Goal: Ask a question

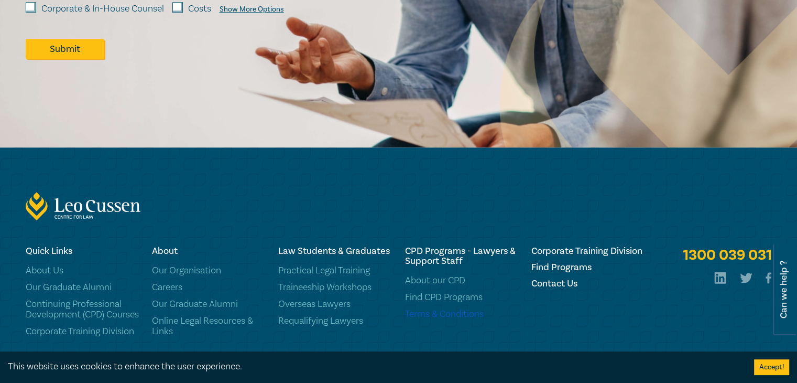
scroll to position [1051, 0]
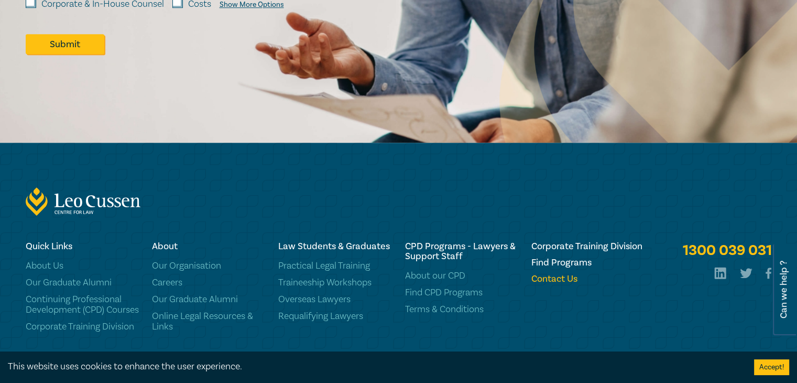
click at [580, 278] on h6 "Contact Us" at bounding box center [588, 279] width 114 height 10
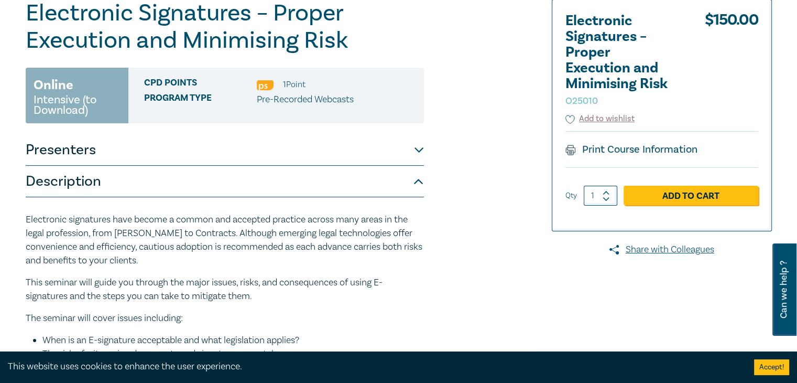
scroll to position [0, 0]
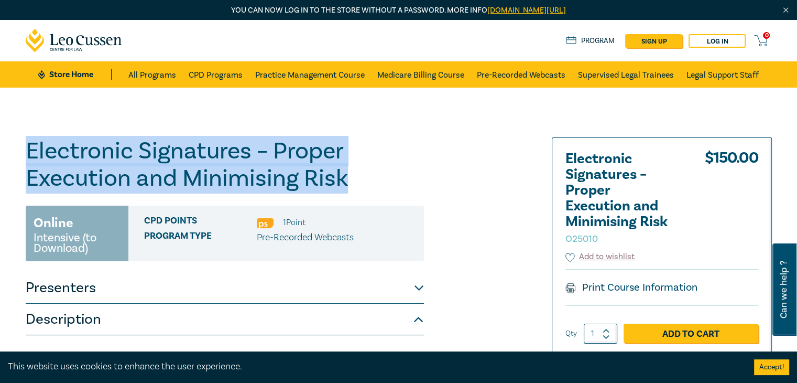
drag, startPoint x: 355, startPoint y: 181, endPoint x: 27, endPoint y: 156, distance: 328.5
click at [27, 156] on h1 "Electronic Signatures – Proper Execution and Minimising Risk O25010" at bounding box center [225, 164] width 398 height 54
copy h1 "Electronic Signatures – Proper Execution and Minimising Risk"
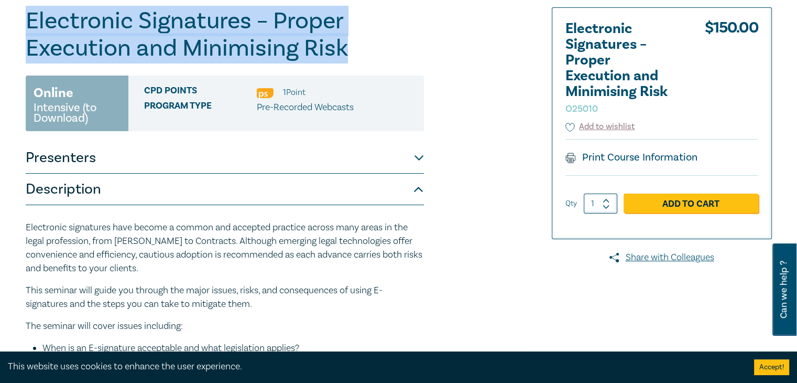
scroll to position [132, 0]
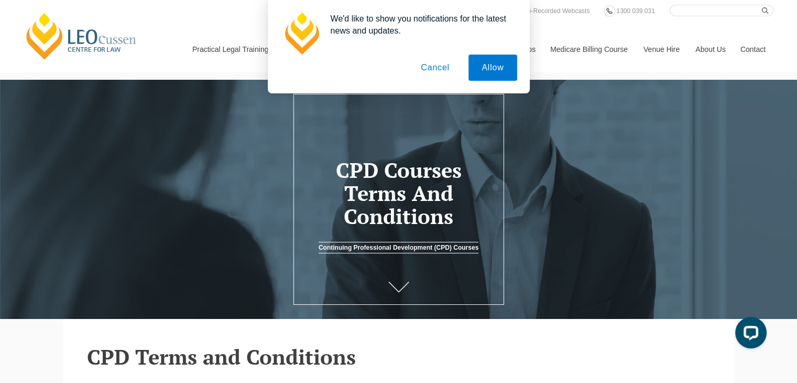
click at [431, 62] on button "Cancel" at bounding box center [435, 67] width 55 height 26
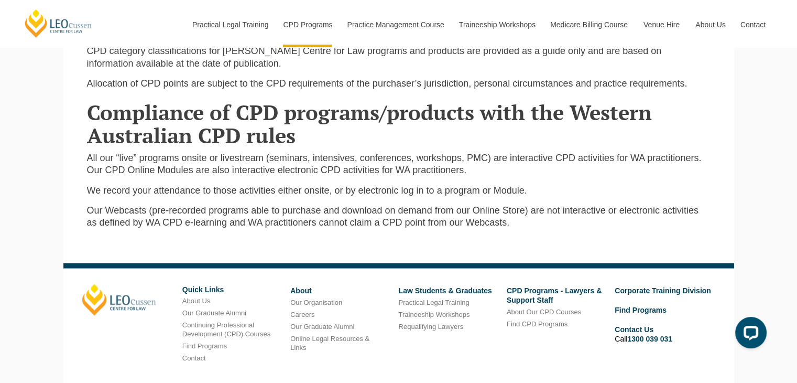
scroll to position [1935, 0]
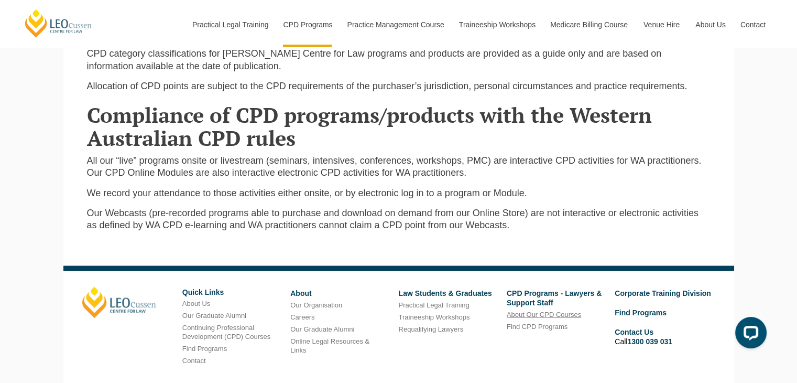
click at [572, 310] on link "About Our CPD Courses" at bounding box center [544, 314] width 74 height 8
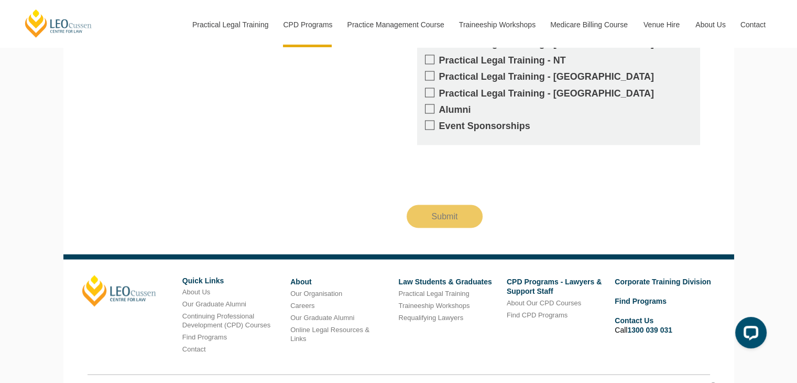
scroll to position [1868, 0]
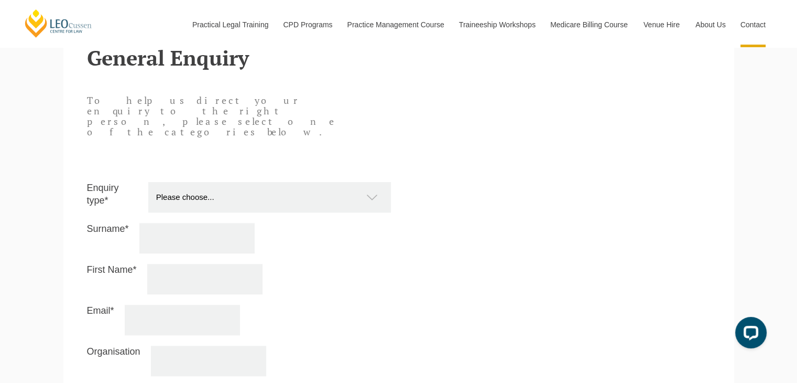
scroll to position [901, 0]
click at [354, 180] on select "Please choose... Practical Training Course (Onsite and Online) Supervised Legal…" at bounding box center [274, 195] width 253 height 30
select select "CPD for_Lawyers and Support Staff"
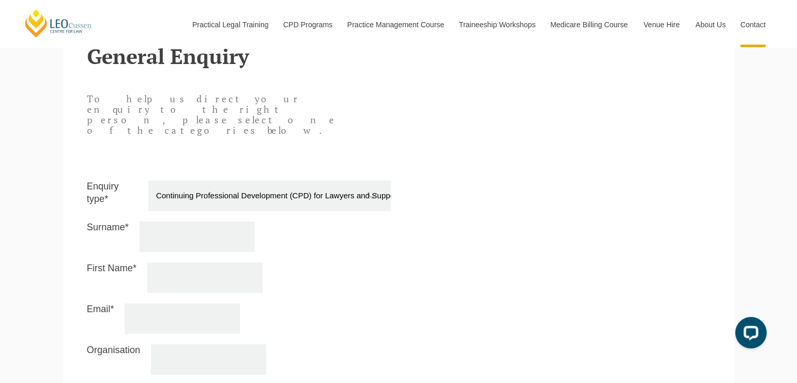
click at [148, 180] on select "Please choose... Practical Training Course (Onsite and Online) Supervised Legal…" at bounding box center [274, 195] width 253 height 30
click at [197, 221] on input "Surname*" at bounding box center [196, 236] width 115 height 30
type input "[PERSON_NAME]"
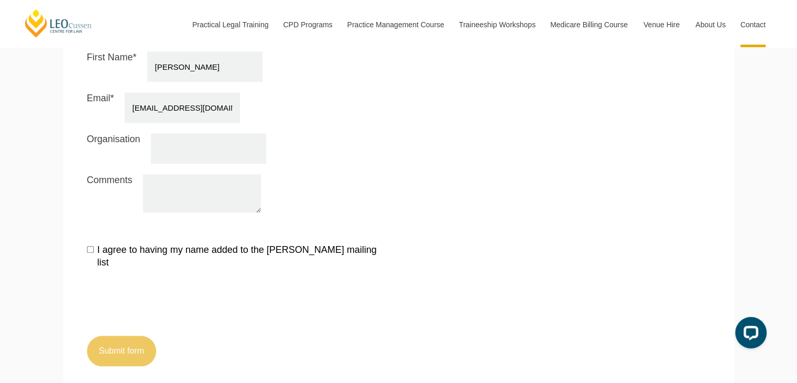
scroll to position [1127, 0]
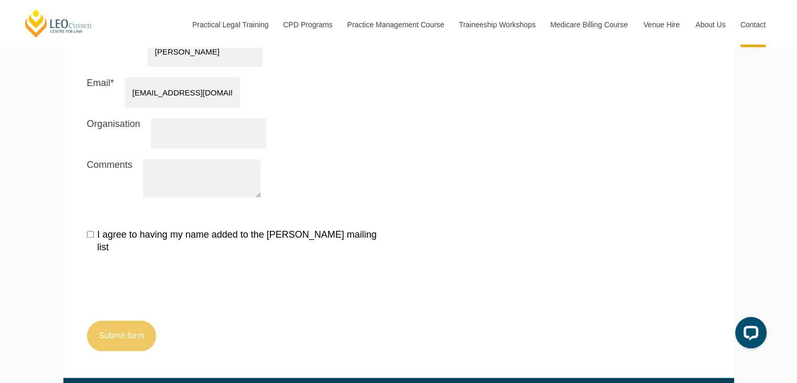
type input "[EMAIL_ADDRESS][DOMAIN_NAME]"
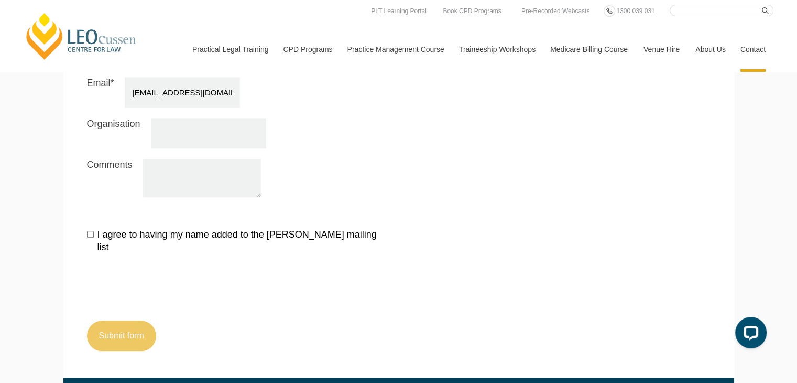
click at [208, 159] on textarea "Comments" at bounding box center [202, 178] width 118 height 38
paste textarea "Electronic Signatures – Proper Execution and Minimising Risk"
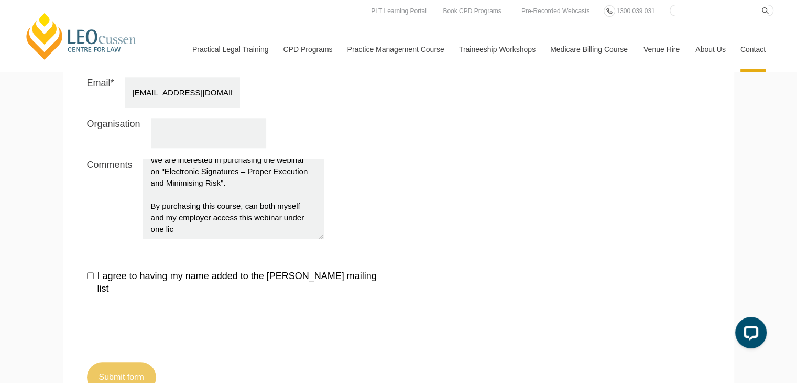
scroll to position [0, 0]
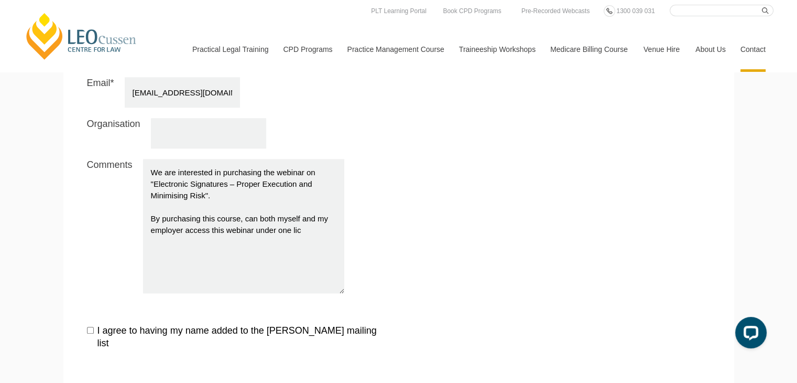
drag, startPoint x: 244, startPoint y: 164, endPoint x: 343, endPoint y: 260, distance: 138.2
click at [343, 260] on textarea "We are interested in purchasing the webinar on "Electronic Signatures – Proper …" at bounding box center [243, 226] width 201 height 134
click at [166, 159] on textarea "We are interested in purchasing the webinar on "Electronic Signatures – Proper …" at bounding box center [243, 226] width 201 height 134
click at [176, 159] on textarea "We are interested in purchasing the webinar on "Electronic Signatures – Proper …" at bounding box center [243, 226] width 201 height 134
type textarea "We are interested in purchasing the webinar on "Electronic Signatures – Proper …"
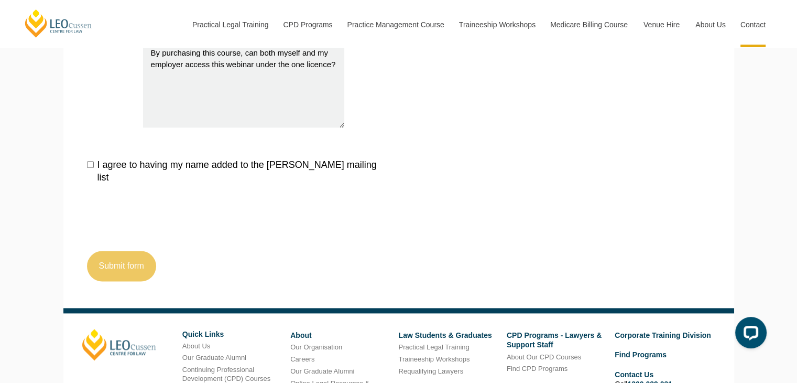
scroll to position [1312, 0]
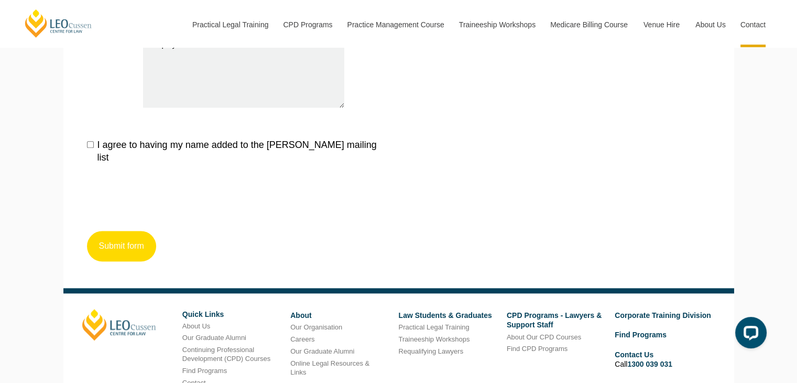
click at [133, 231] on button "Submit form" at bounding box center [121, 246] width 69 height 30
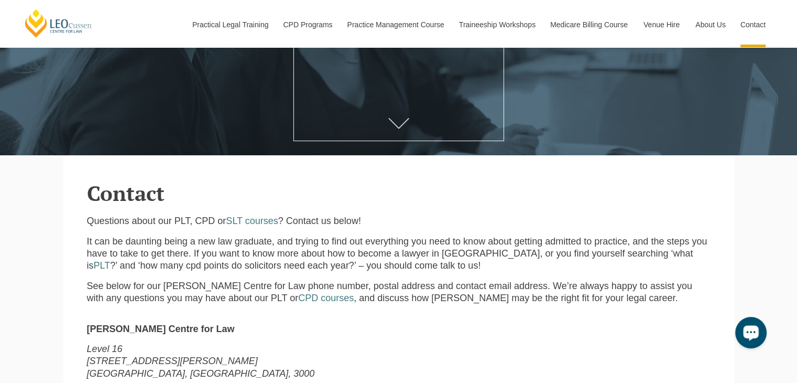
scroll to position [149, 0]
